Goal: Transaction & Acquisition: Purchase product/service

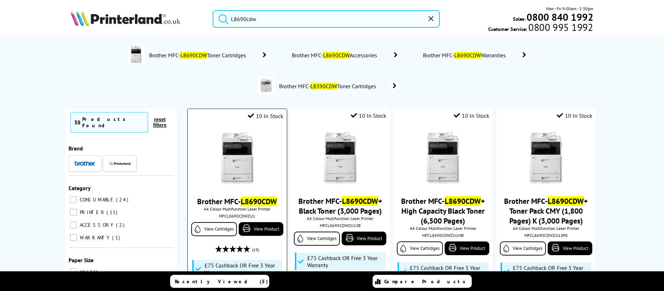
click at [231, 185] on picture at bounding box center [237, 182] width 53 height 7
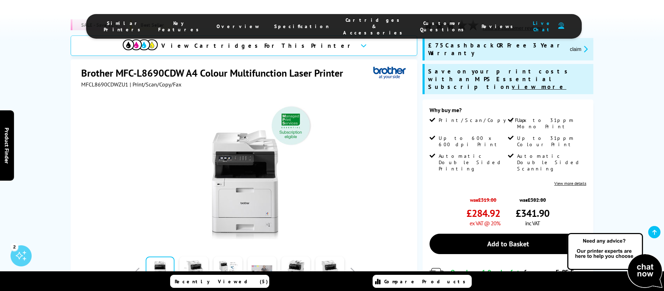
scroll to position [141, 0]
